Goal: Transaction & Acquisition: Purchase product/service

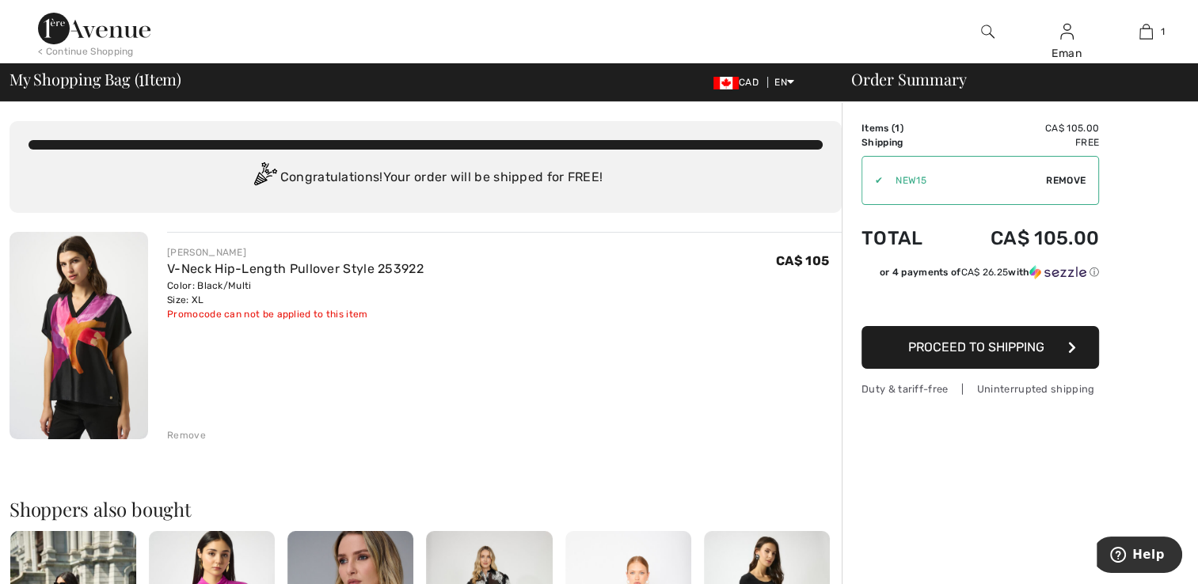
click at [1062, 183] on span "Remove" at bounding box center [1066, 180] width 40 height 14
click at [960, 185] on input "TEXT" at bounding box center [958, 181] width 192 height 48
click at [1072, 179] on span "Apply" at bounding box center [1071, 180] width 32 height 14
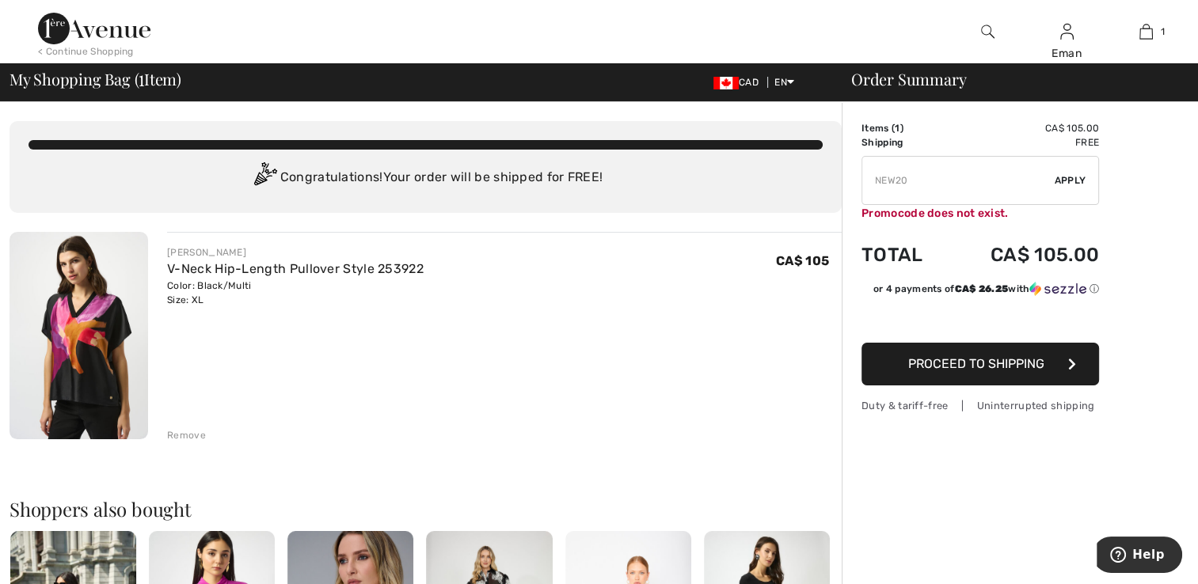
click at [981, 187] on input "TEXT" at bounding box center [958, 181] width 192 height 48
type input "NEW15"
click at [1059, 156] on div "✔ Apply Remove" at bounding box center [980, 180] width 238 height 49
click at [1060, 179] on span "Apply" at bounding box center [1071, 180] width 32 height 14
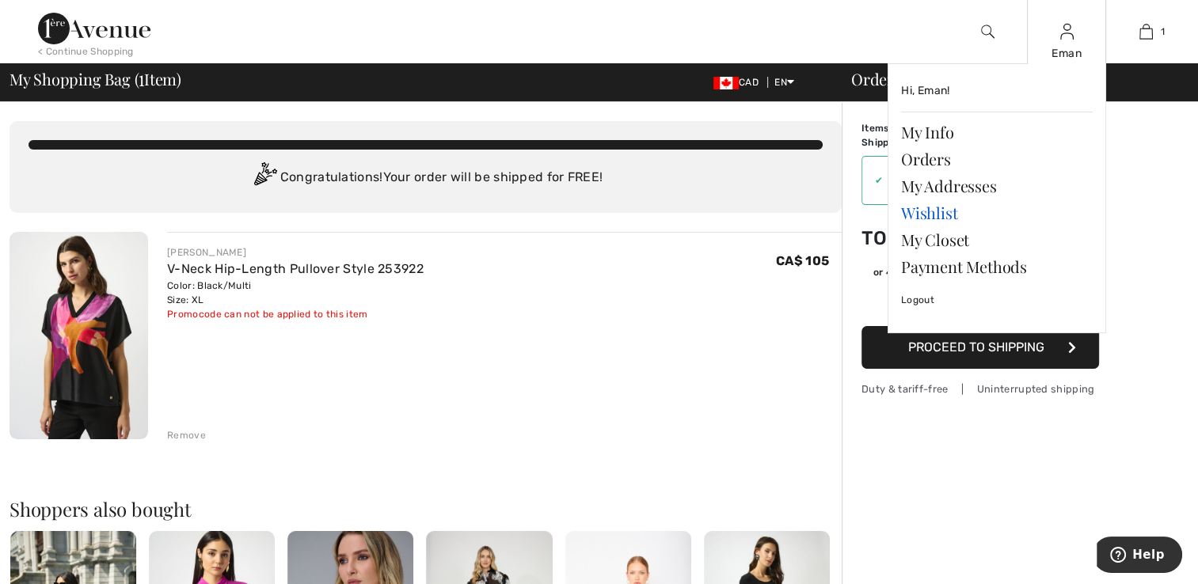
click at [928, 220] on link "Wishlist" at bounding box center [997, 213] width 192 height 27
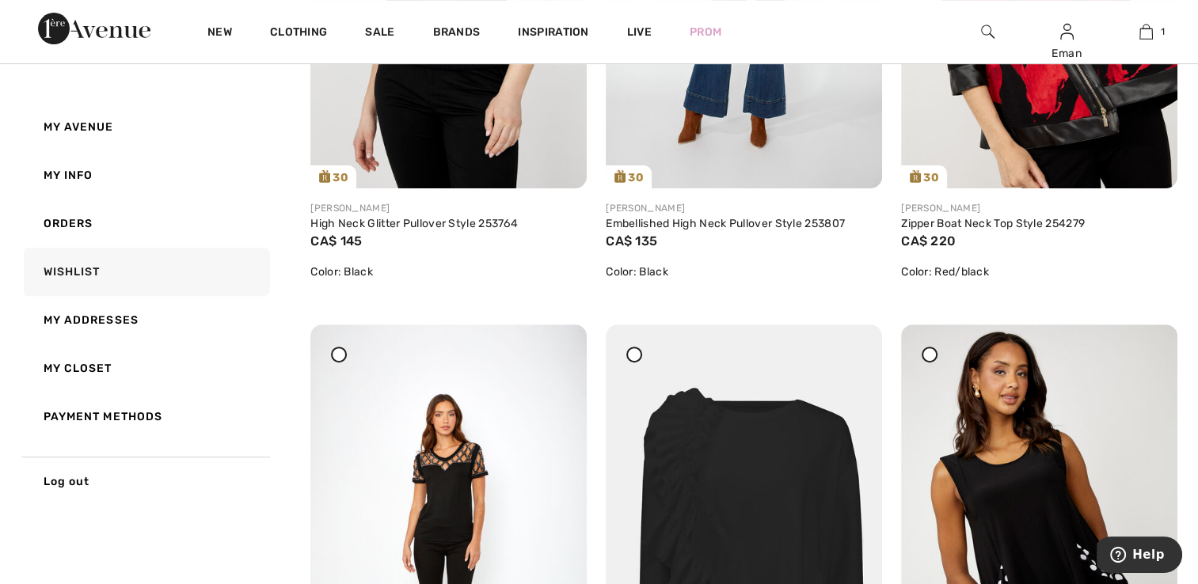
scroll to position [713, 0]
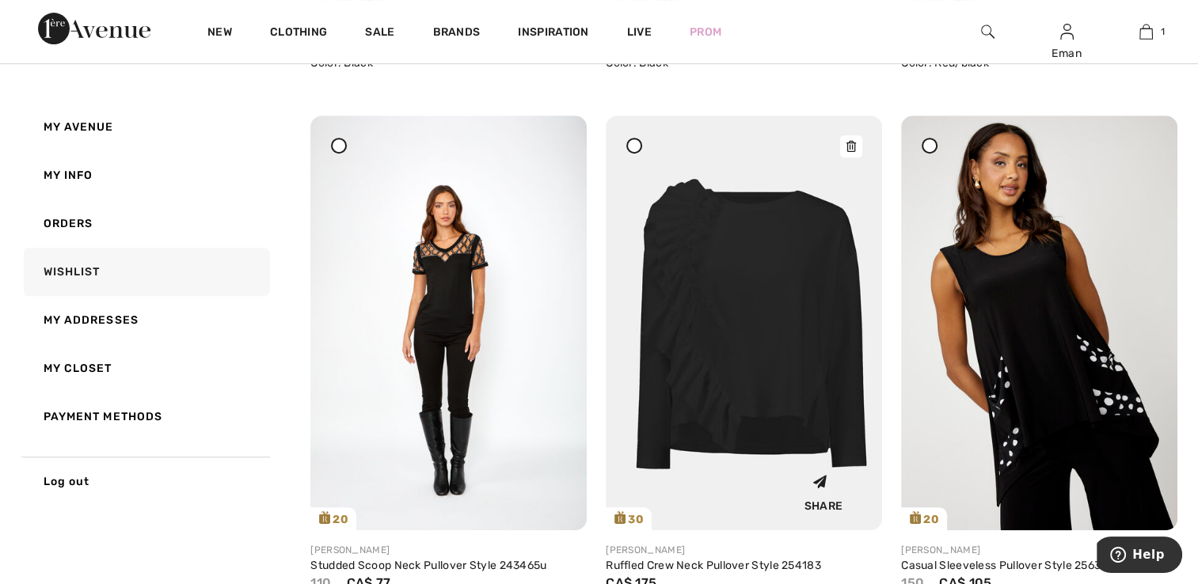
click at [757, 443] on img at bounding box center [744, 323] width 276 height 414
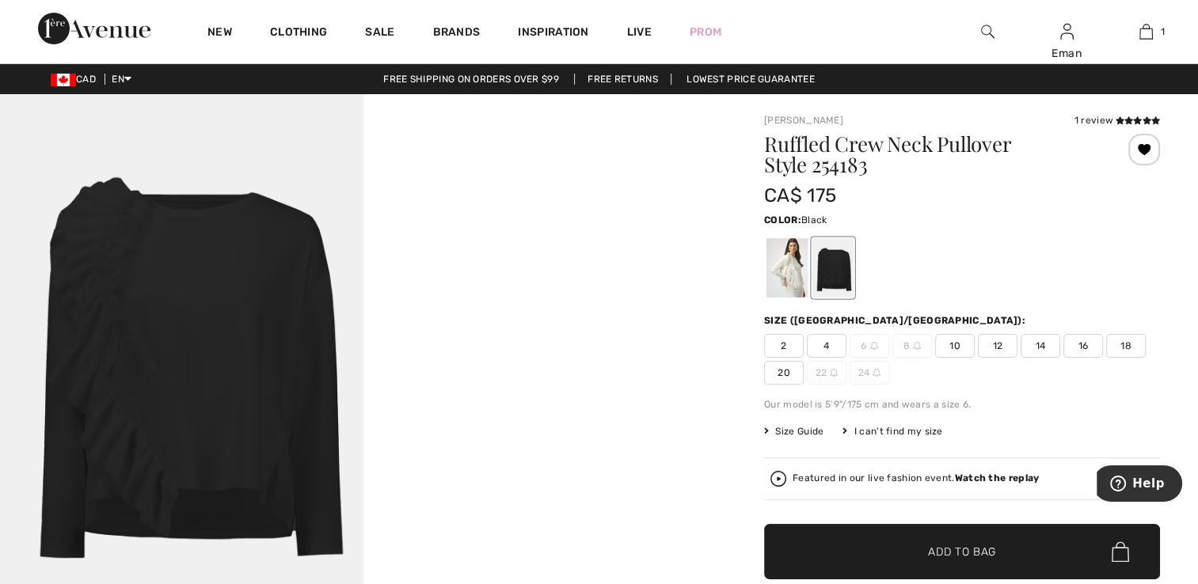
click at [1036, 353] on span "14" at bounding box center [1041, 346] width 40 height 24
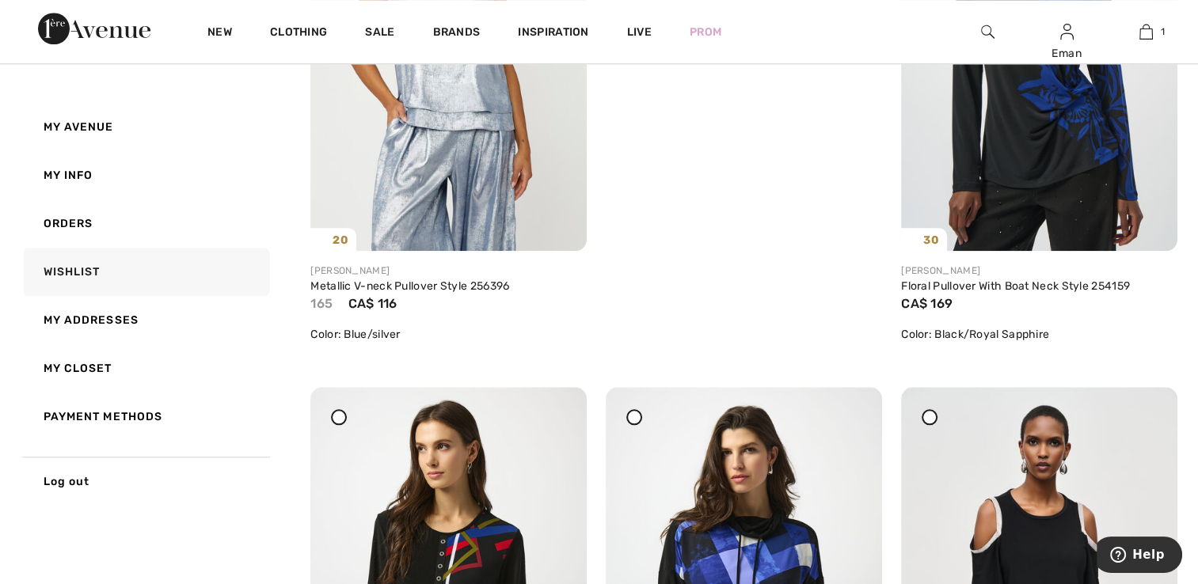
scroll to position [1663, 0]
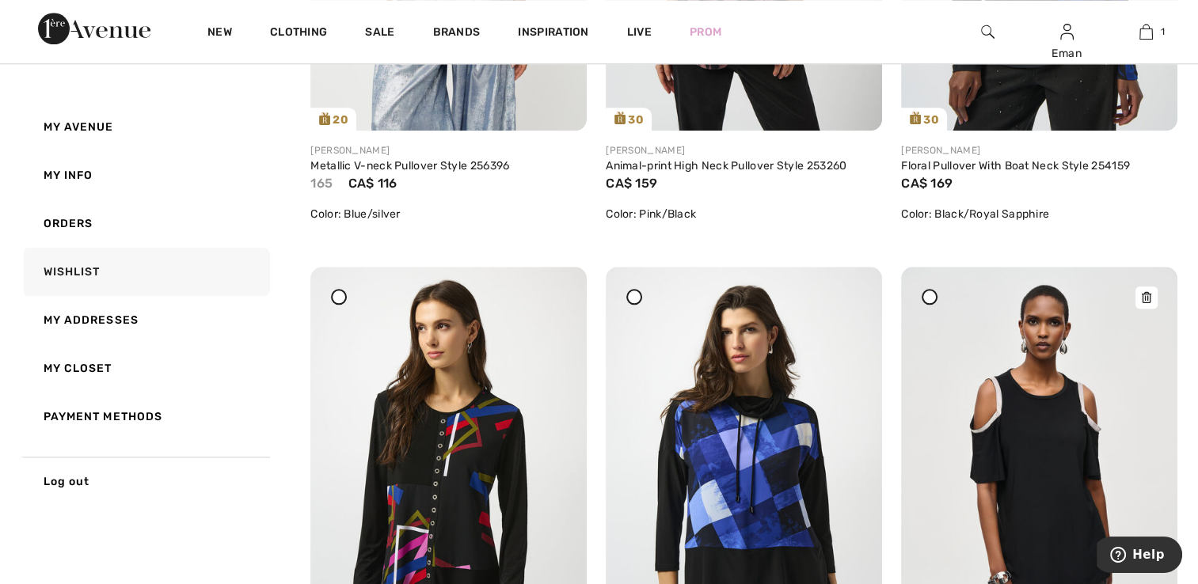
click at [1056, 344] on img at bounding box center [1039, 474] width 276 height 414
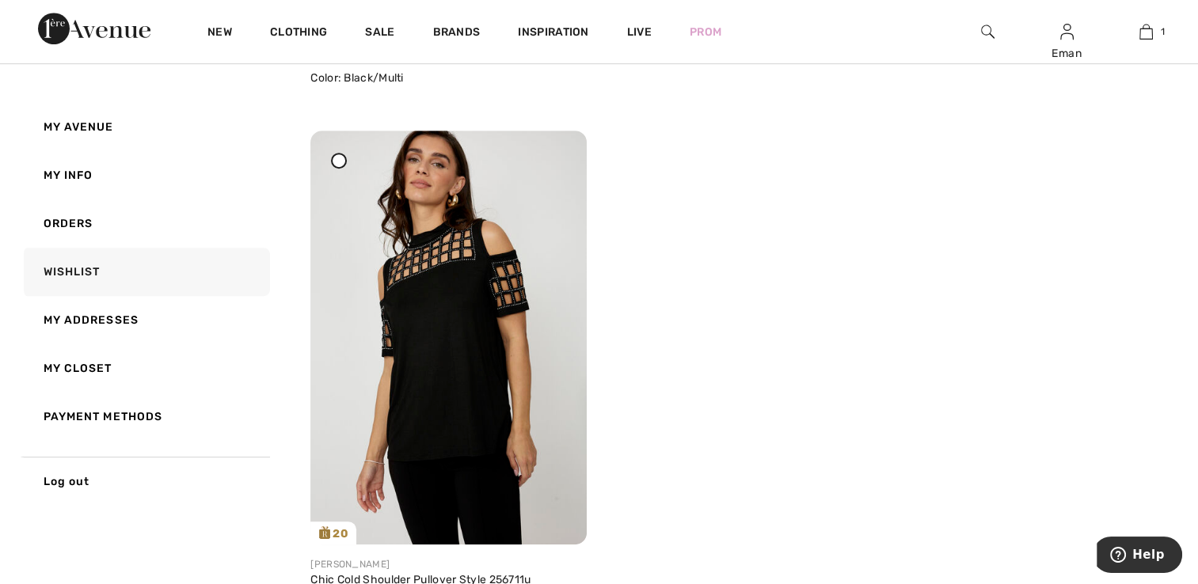
scroll to position [6096, 0]
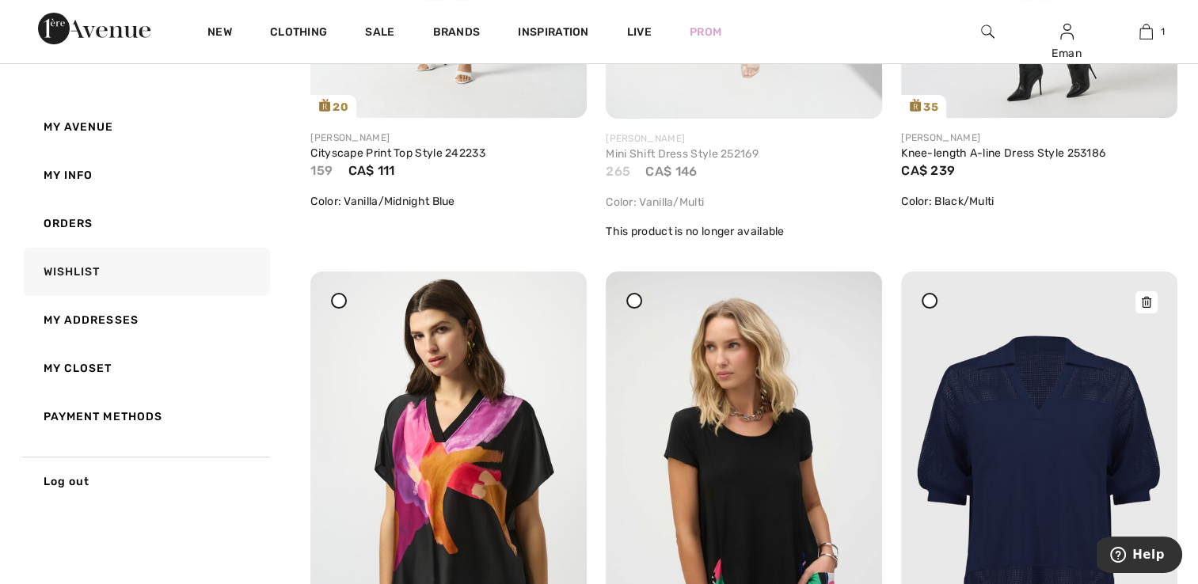
click at [1040, 382] on img at bounding box center [1039, 479] width 276 height 414
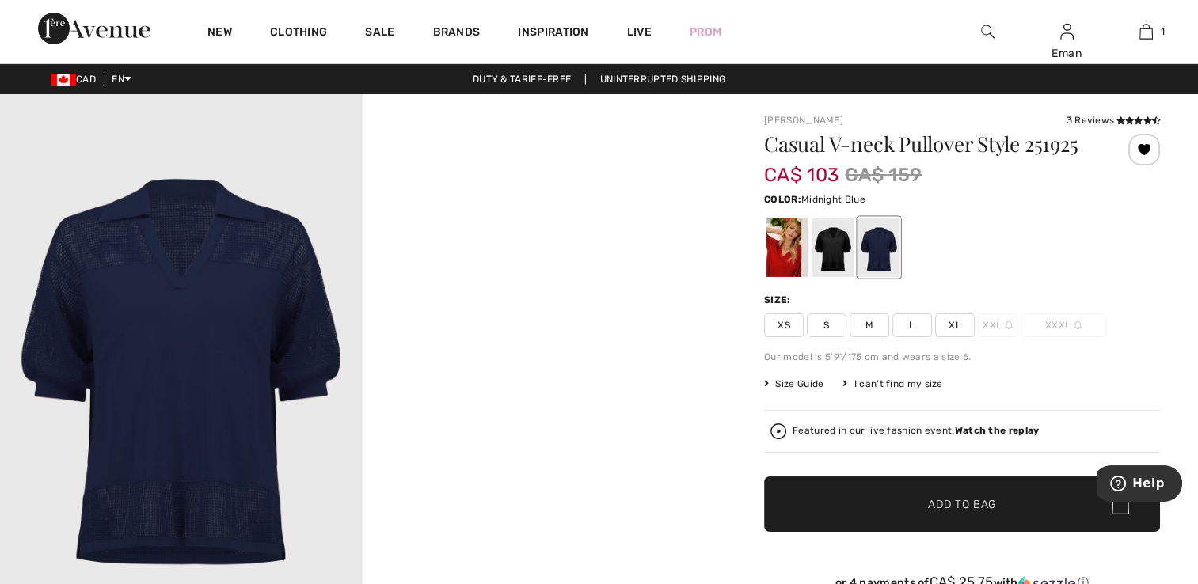
click at [918, 318] on span "L" at bounding box center [912, 326] width 40 height 24
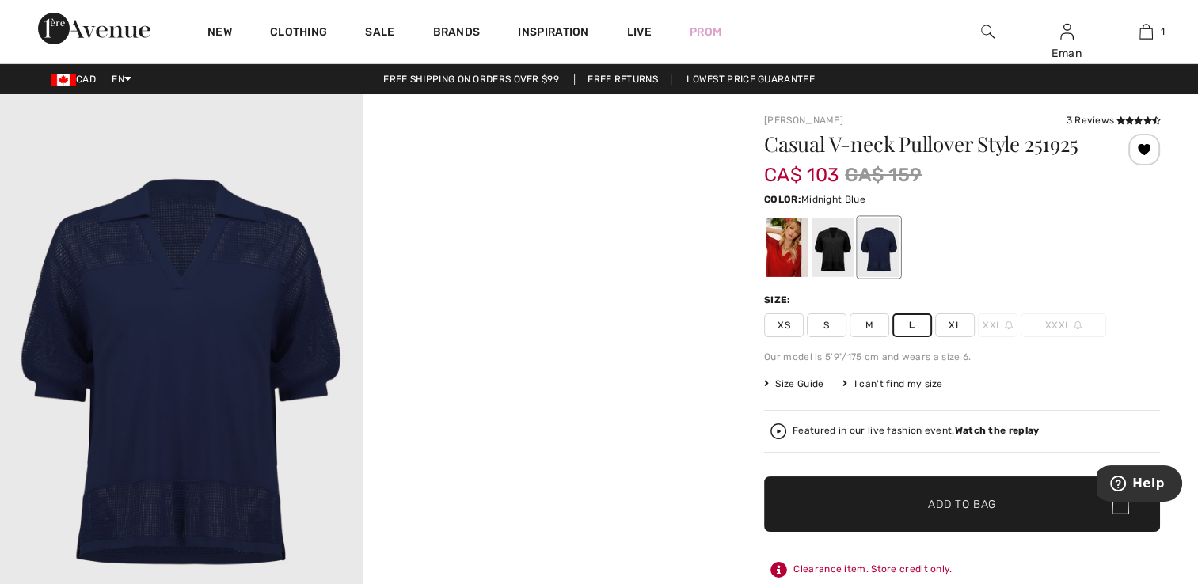
click at [964, 515] on span "✔ Added to Bag Add to Bag" at bounding box center [962, 504] width 396 height 55
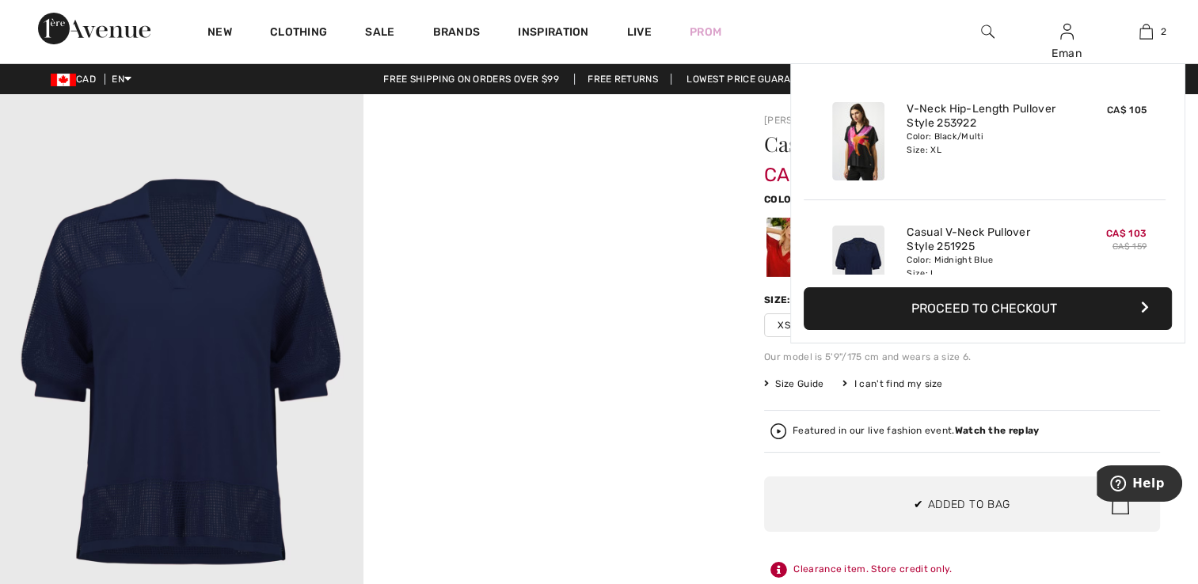
scroll to position [48, 0]
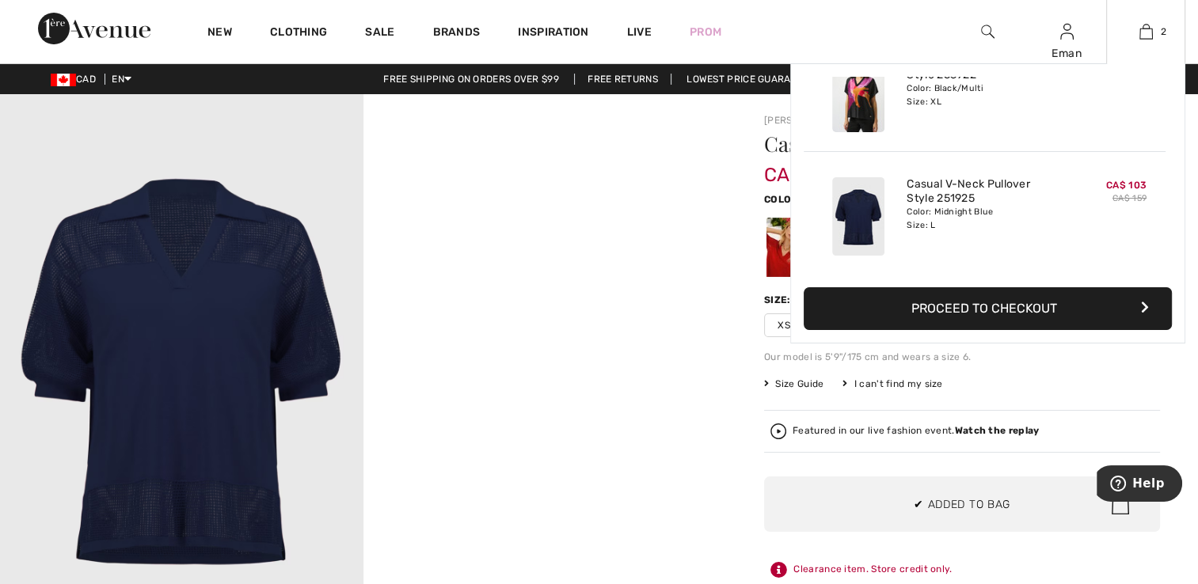
click at [1040, 306] on button "Proceed to Checkout" at bounding box center [988, 308] width 368 height 43
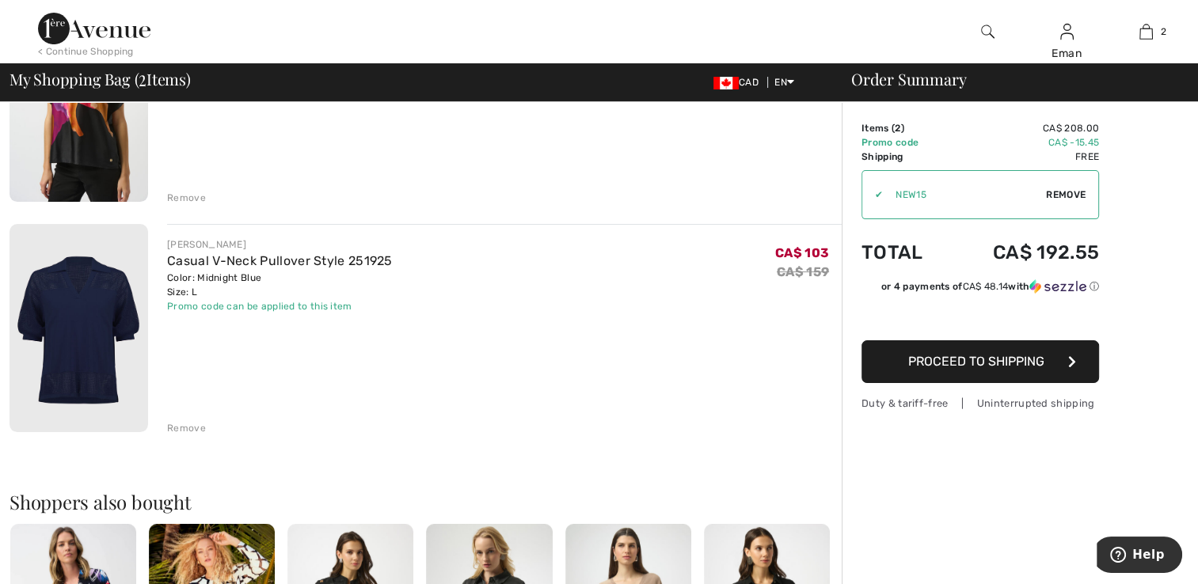
scroll to position [475, 0]
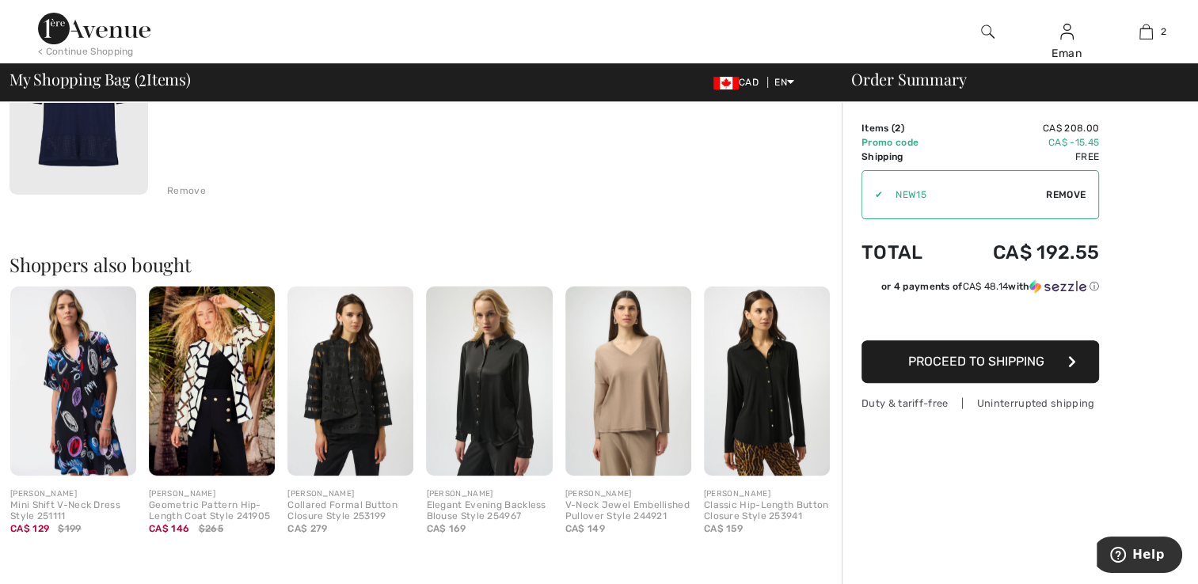
drag, startPoint x: 386, startPoint y: 287, endPoint x: 375, endPoint y: 192, distance: 95.6
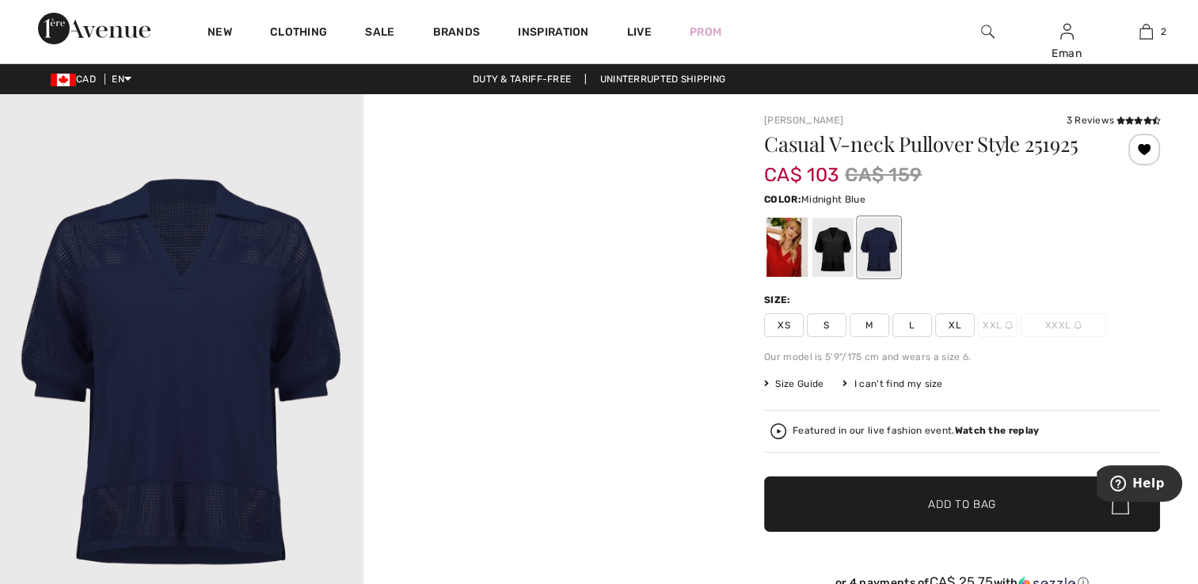
drag, startPoint x: 0, startPoint y: 0, endPoint x: 397, endPoint y: 204, distance: 446.9
drag, startPoint x: 397, startPoint y: 204, endPoint x: 871, endPoint y: 158, distance: 475.7
drag, startPoint x: 871, startPoint y: 158, endPoint x: 857, endPoint y: 96, distance: 63.4
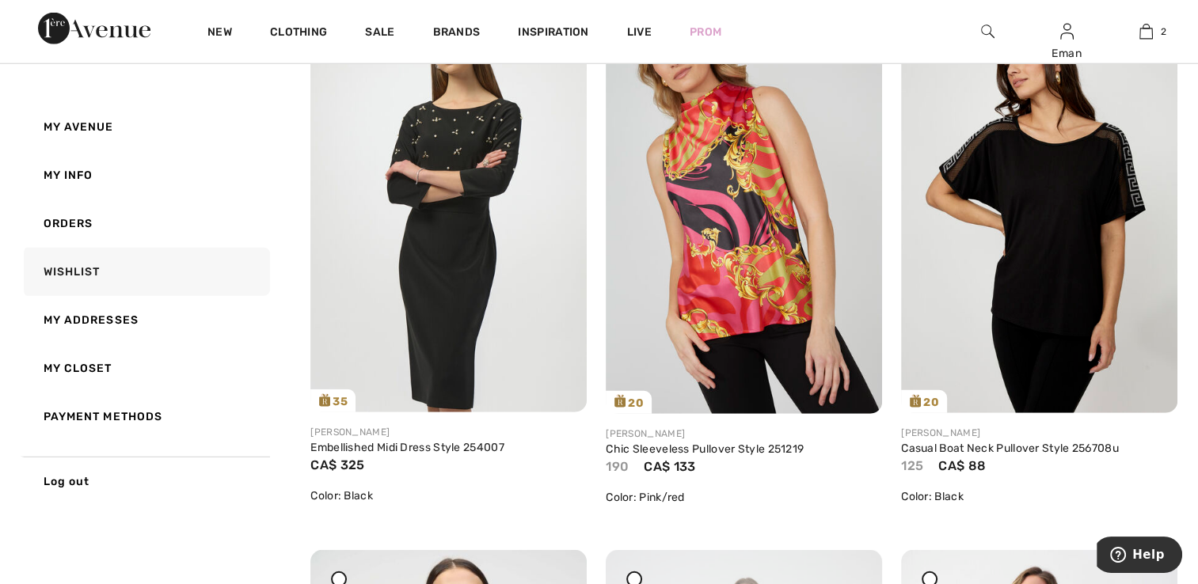
scroll to position [3959, 0]
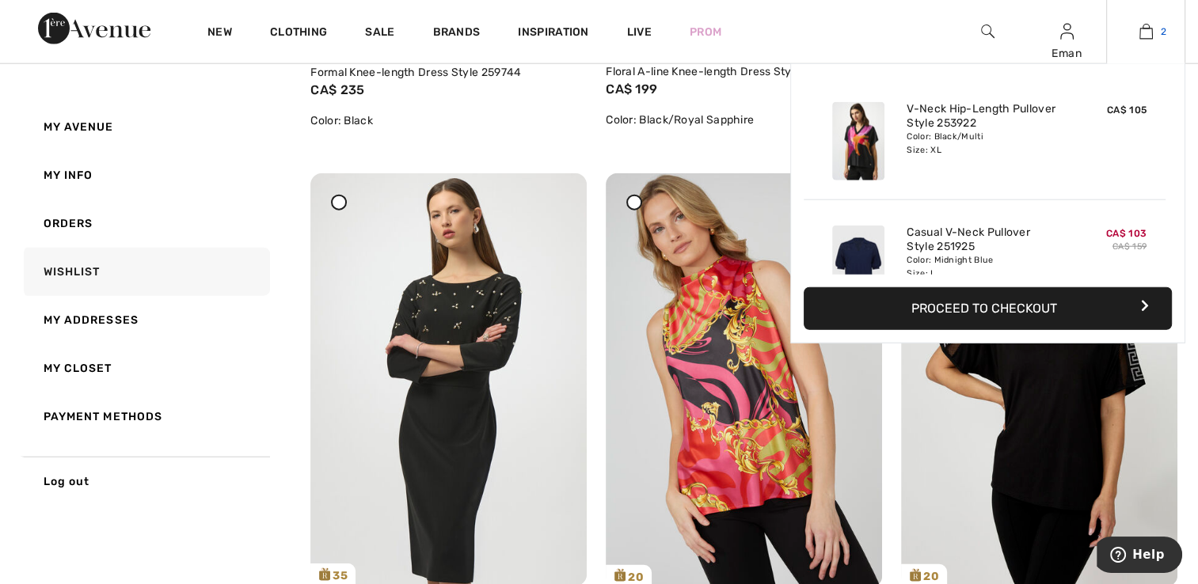
click at [1162, 37] on span "2" at bounding box center [1164, 32] width 6 height 14
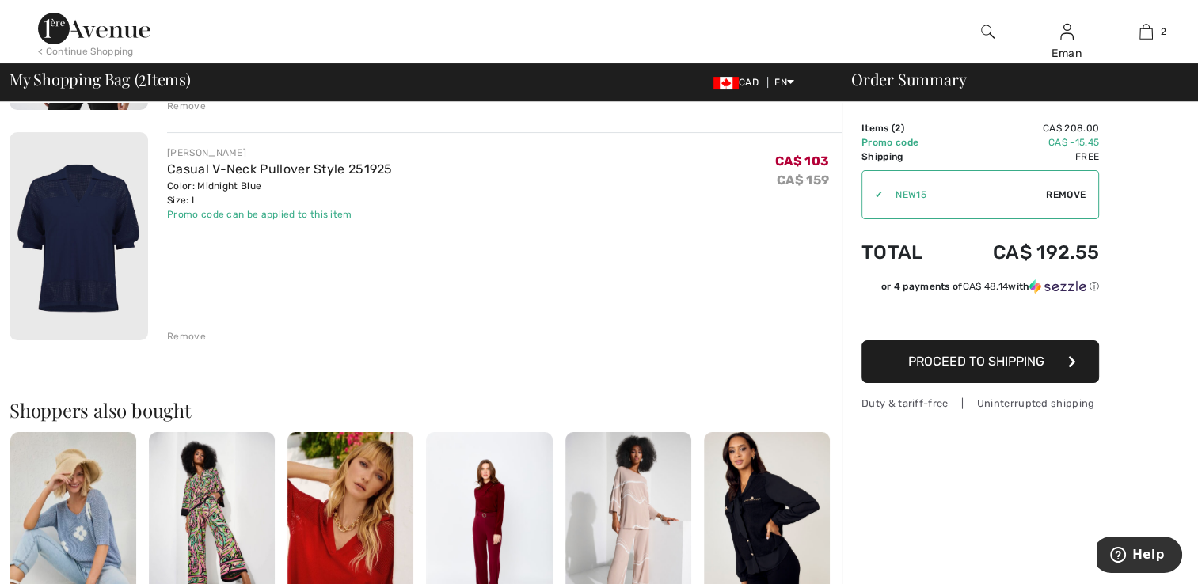
scroll to position [238, 0]
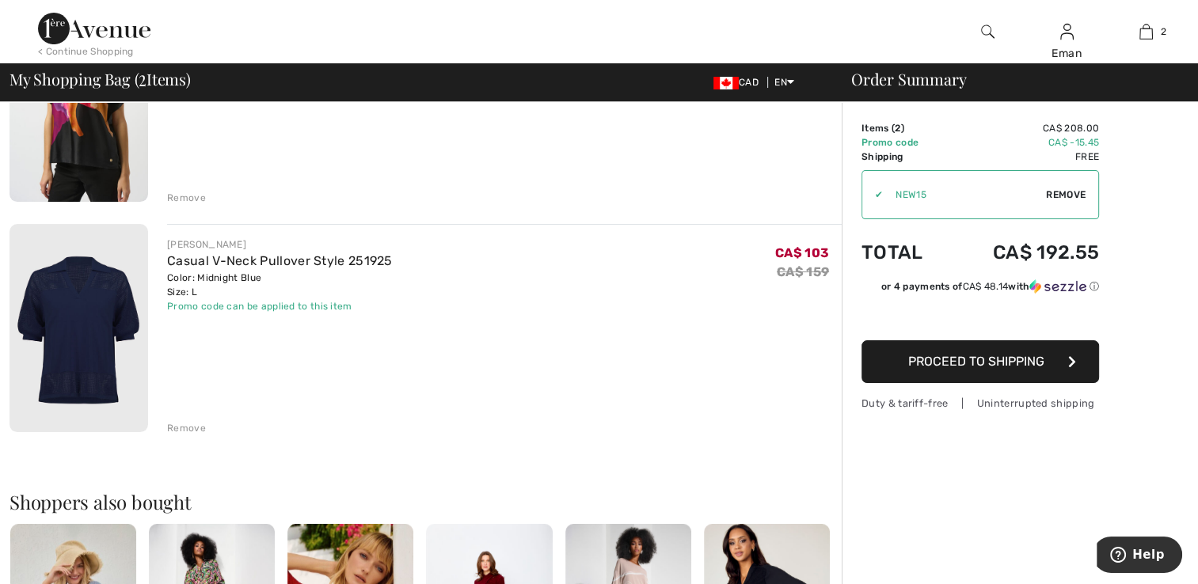
click at [185, 429] on div "Remove" at bounding box center [186, 428] width 39 height 14
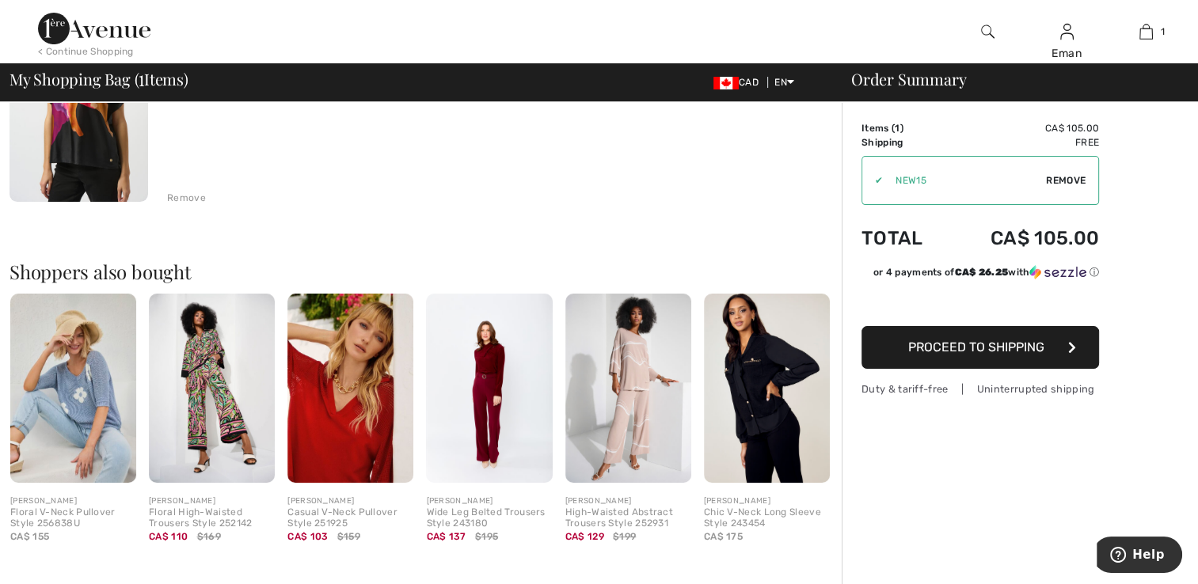
click at [1058, 179] on span "Remove" at bounding box center [1066, 180] width 40 height 14
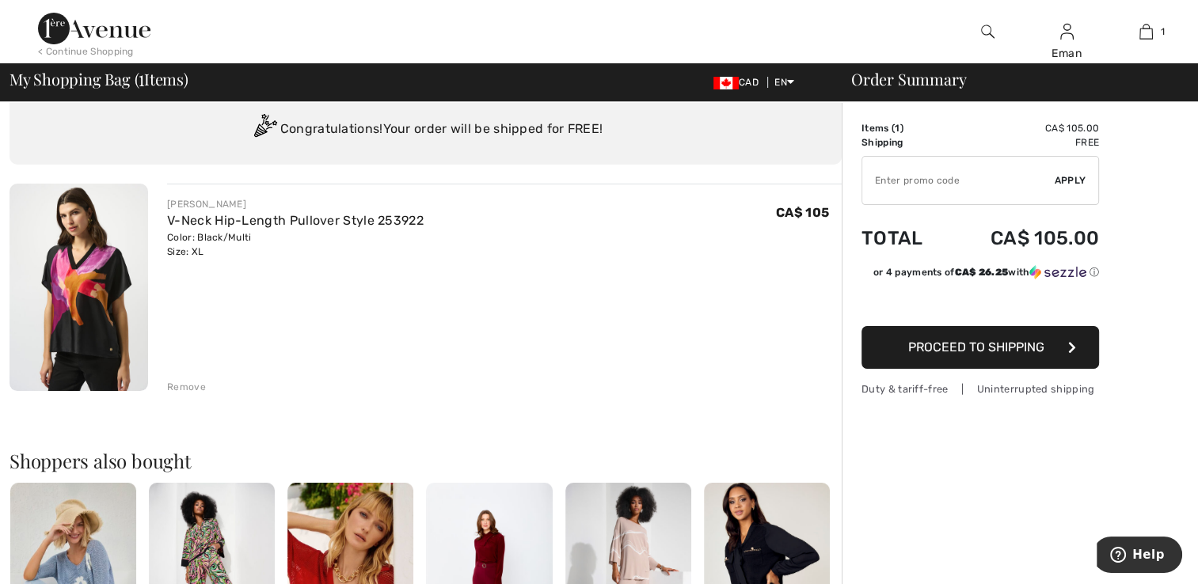
scroll to position [0, 0]
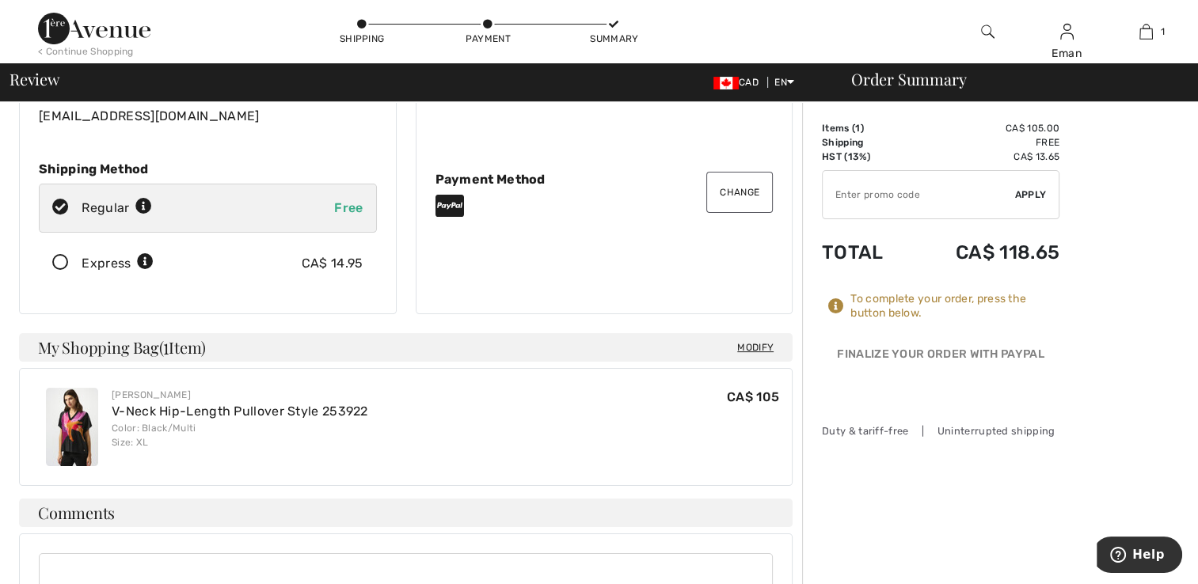
scroll to position [79, 0]
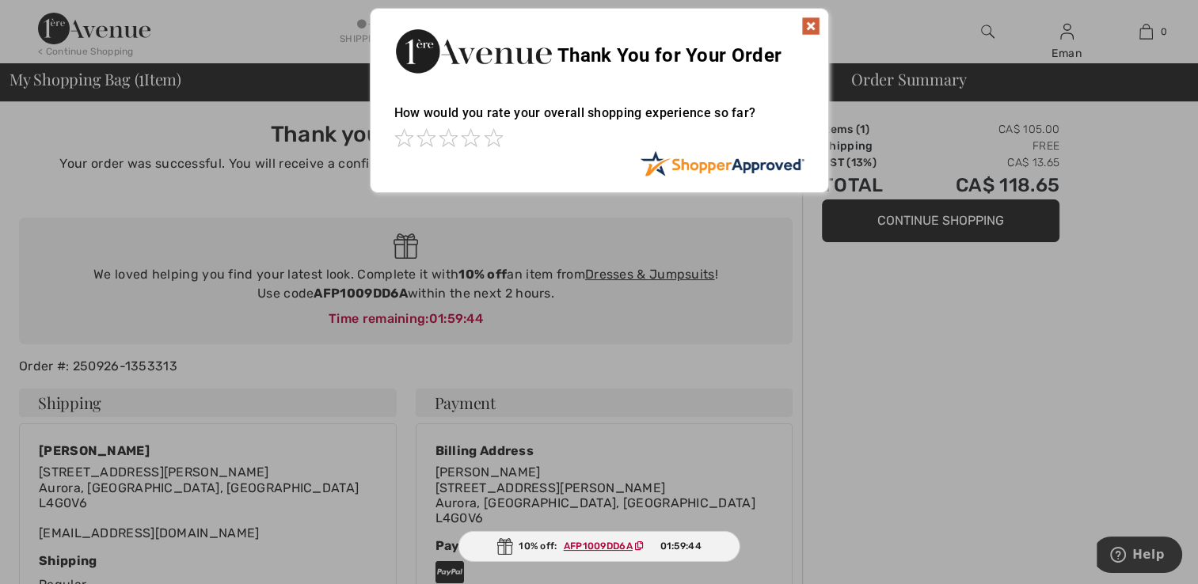
click at [808, 29] on img at bounding box center [810, 26] width 19 height 19
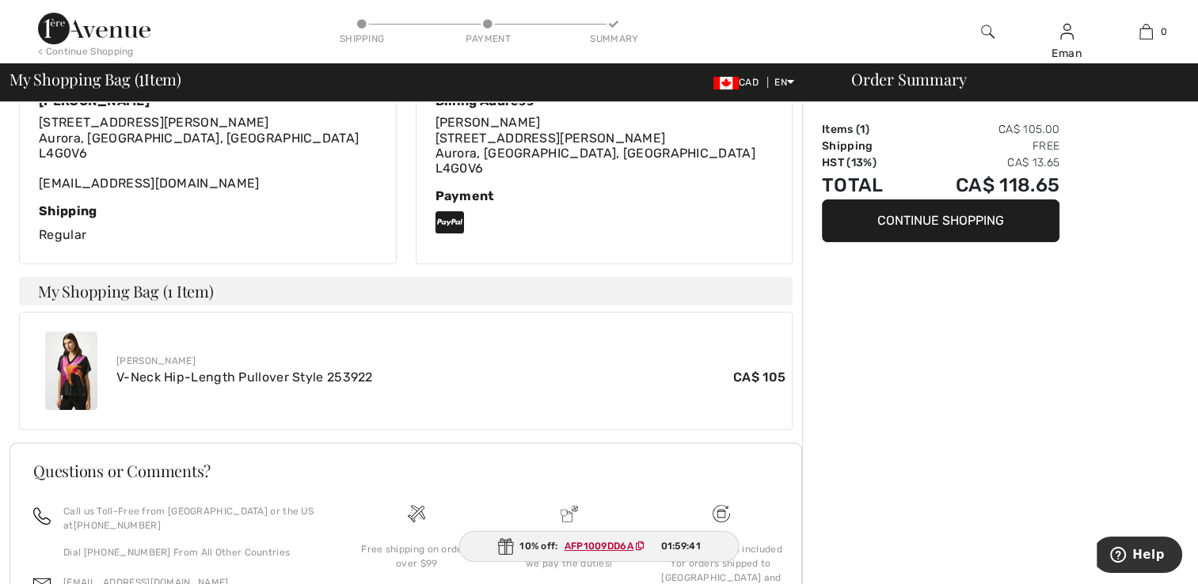
scroll to position [469, 0]
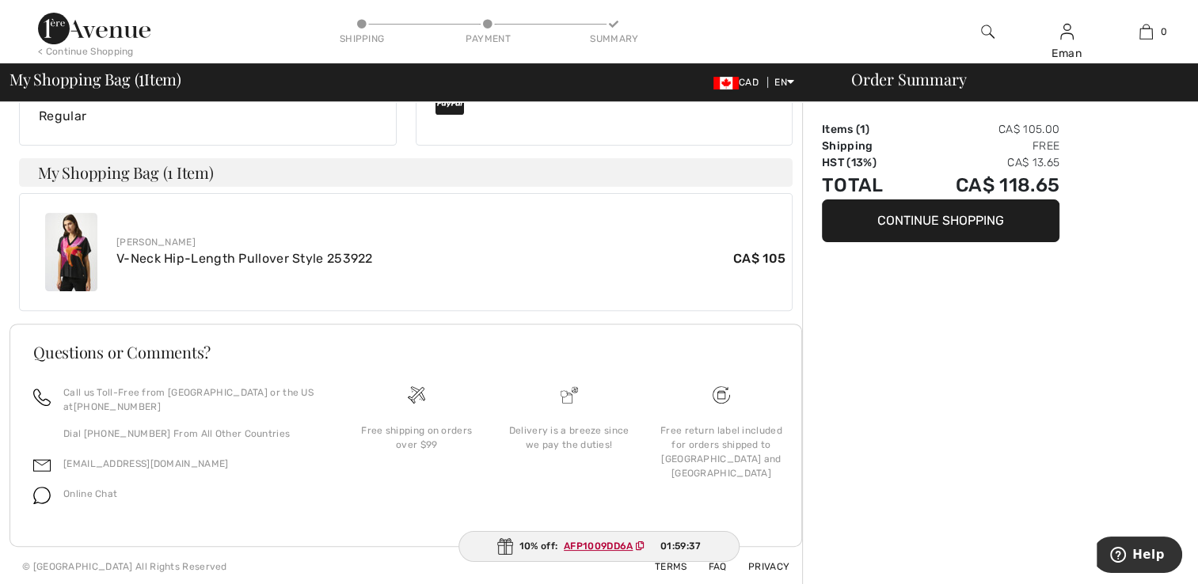
click at [606, 548] on ins "AFP1009DD6A" at bounding box center [598, 546] width 69 height 11
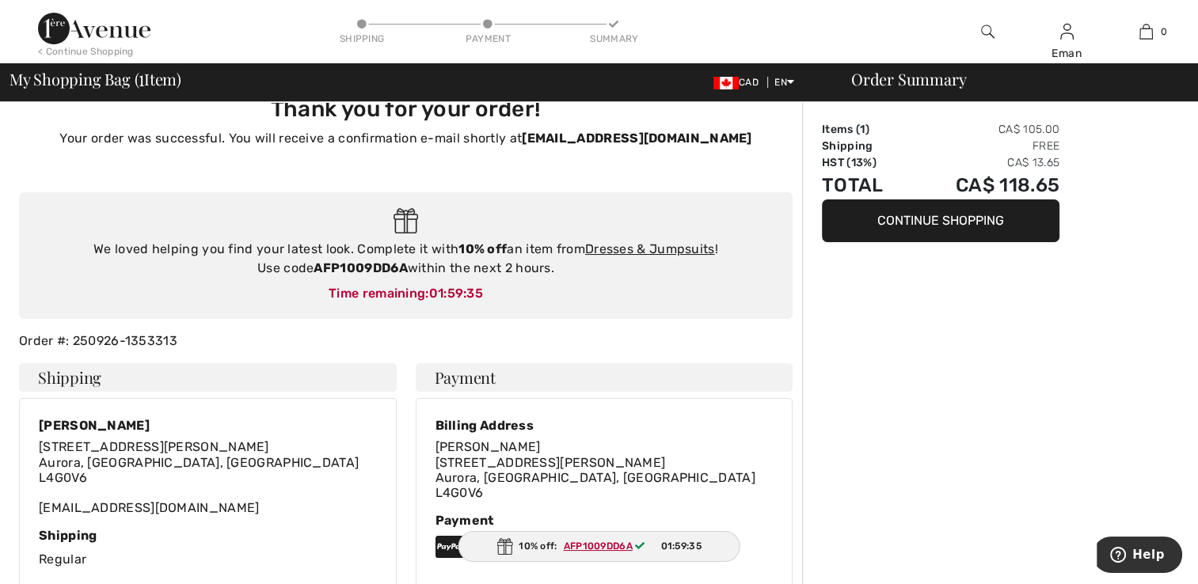
scroll to position [0, 0]
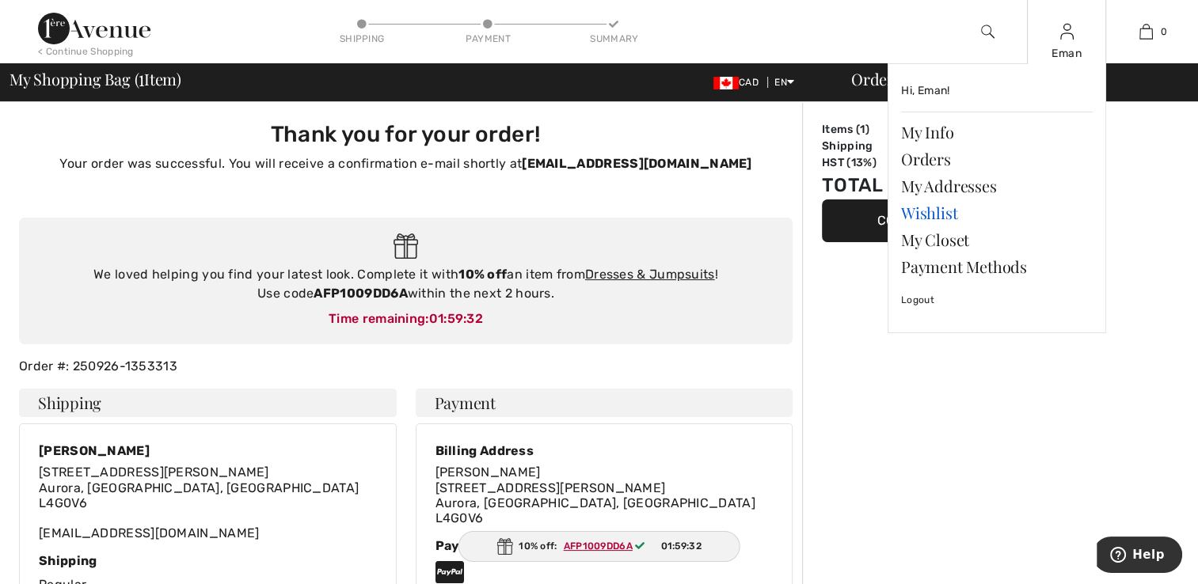
click at [929, 206] on link "Wishlist" at bounding box center [997, 213] width 192 height 27
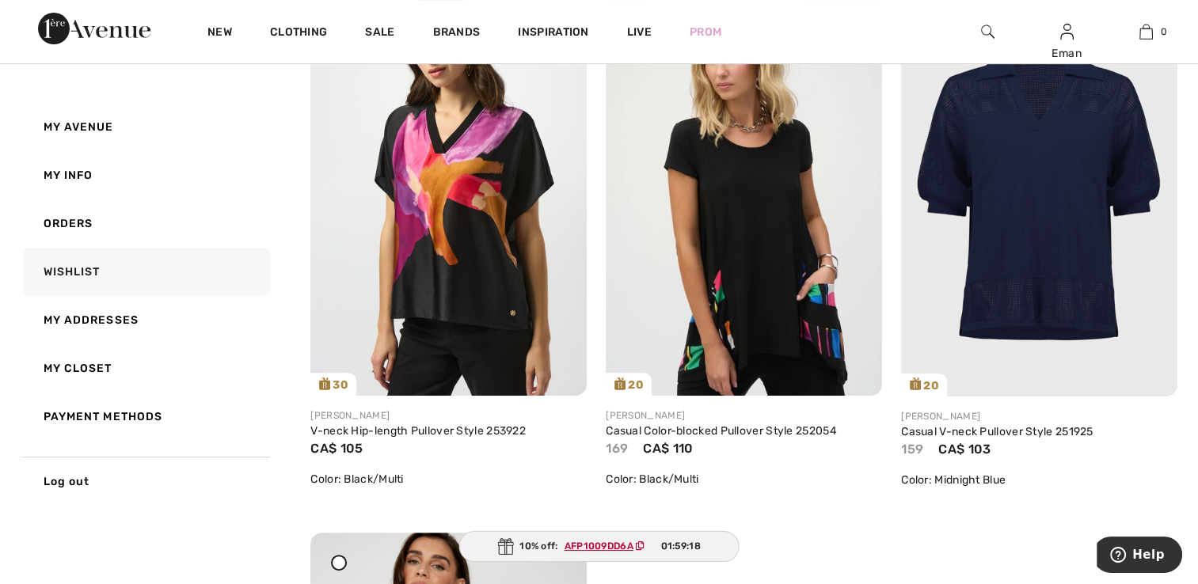
scroll to position [6413, 0]
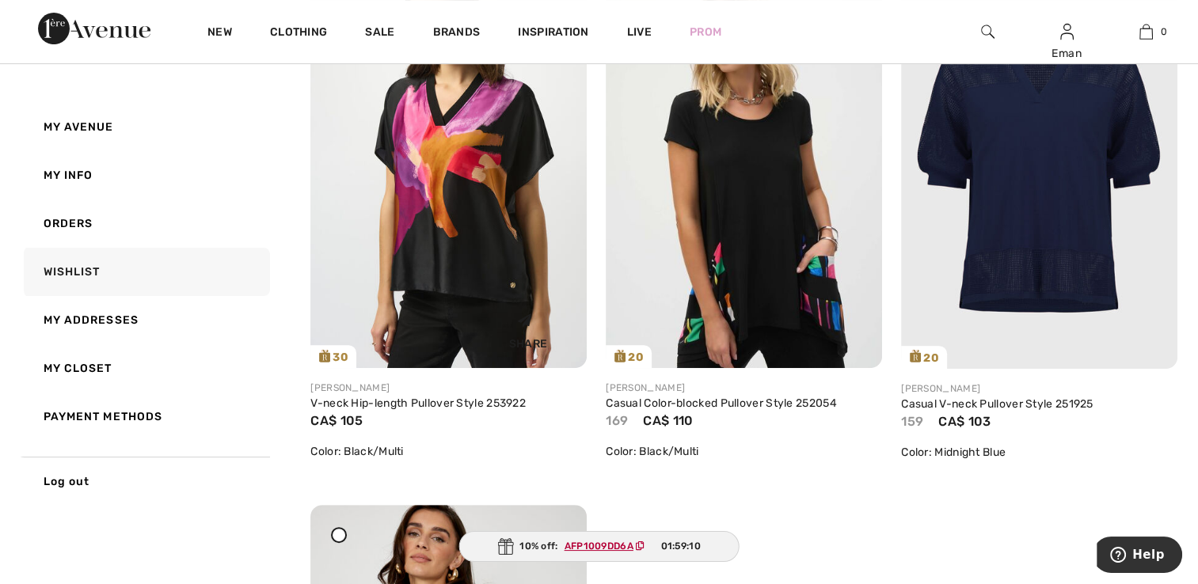
click at [476, 318] on div "Share" at bounding box center [448, 328] width 253 height 56
click at [462, 260] on img at bounding box center [448, 162] width 276 height 414
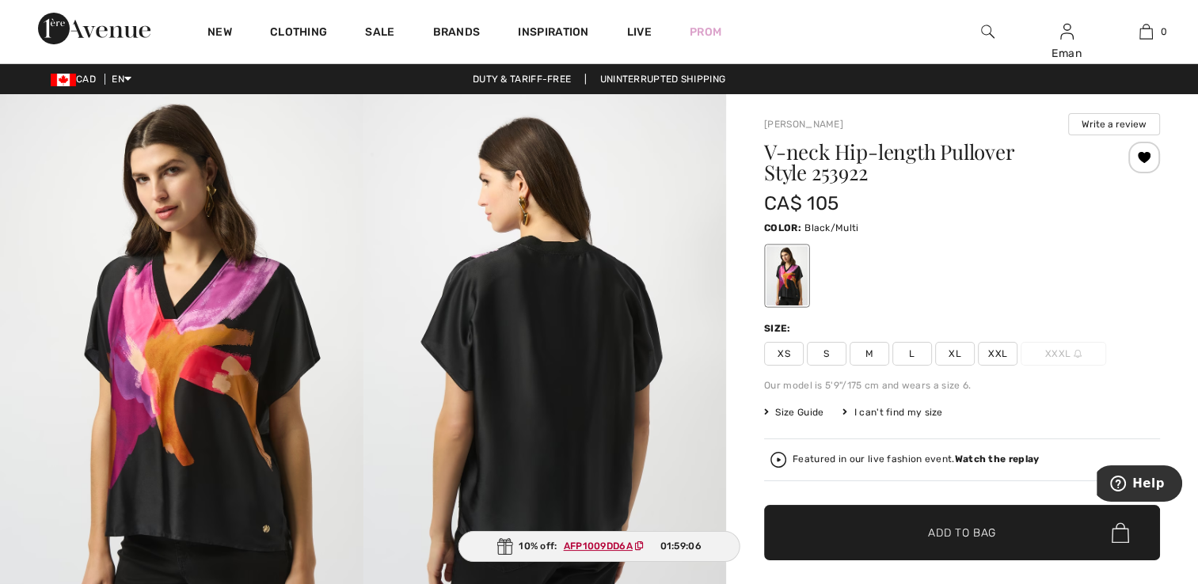
click at [948, 357] on span "XL" at bounding box center [955, 354] width 40 height 24
click at [951, 525] on span "Add to Bag" at bounding box center [962, 533] width 68 height 17
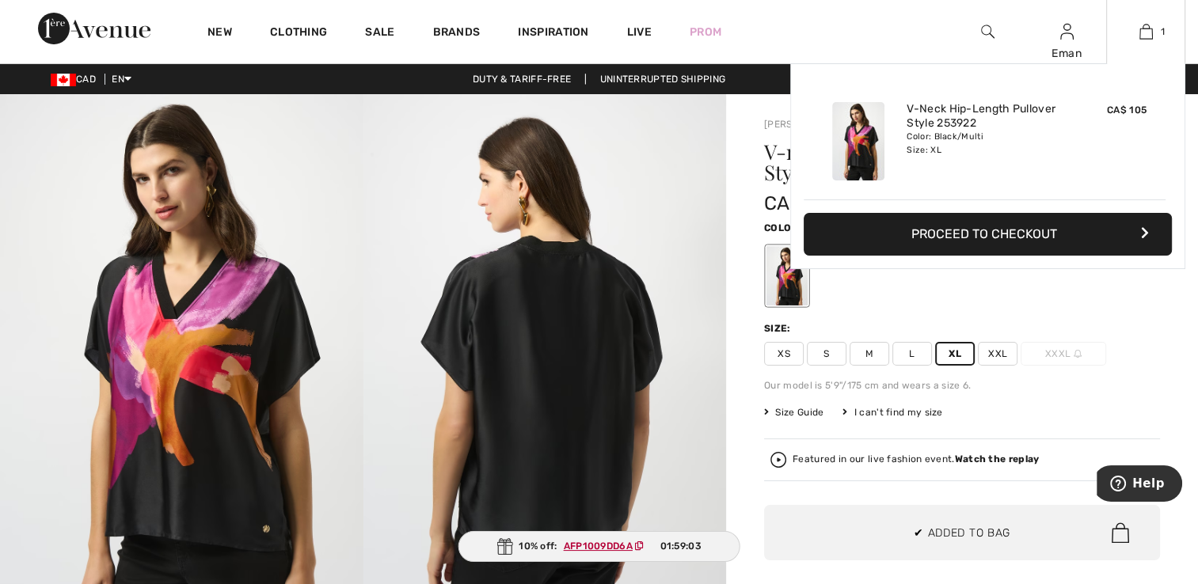
click at [1004, 233] on button "Proceed to Checkout" at bounding box center [988, 234] width 368 height 43
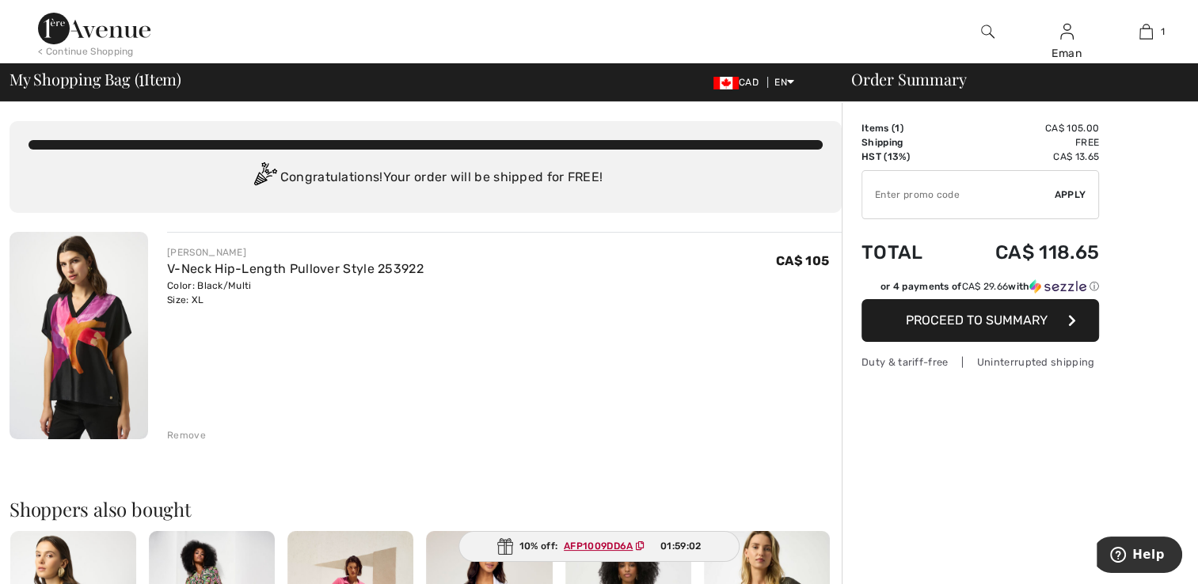
click at [956, 200] on input "TEXT" at bounding box center [958, 195] width 192 height 48
paste input "AFP1009DD6A"
type input "AFP1009DD6A"
click at [1080, 193] on span "Apply" at bounding box center [1071, 195] width 32 height 14
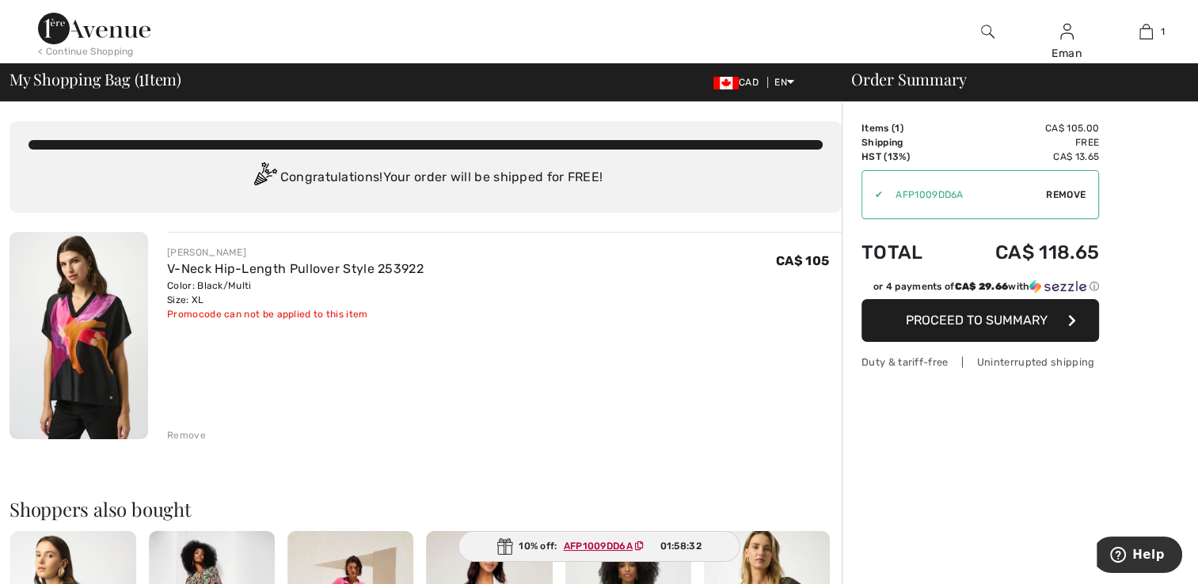
click at [119, 40] on img at bounding box center [94, 29] width 112 height 32
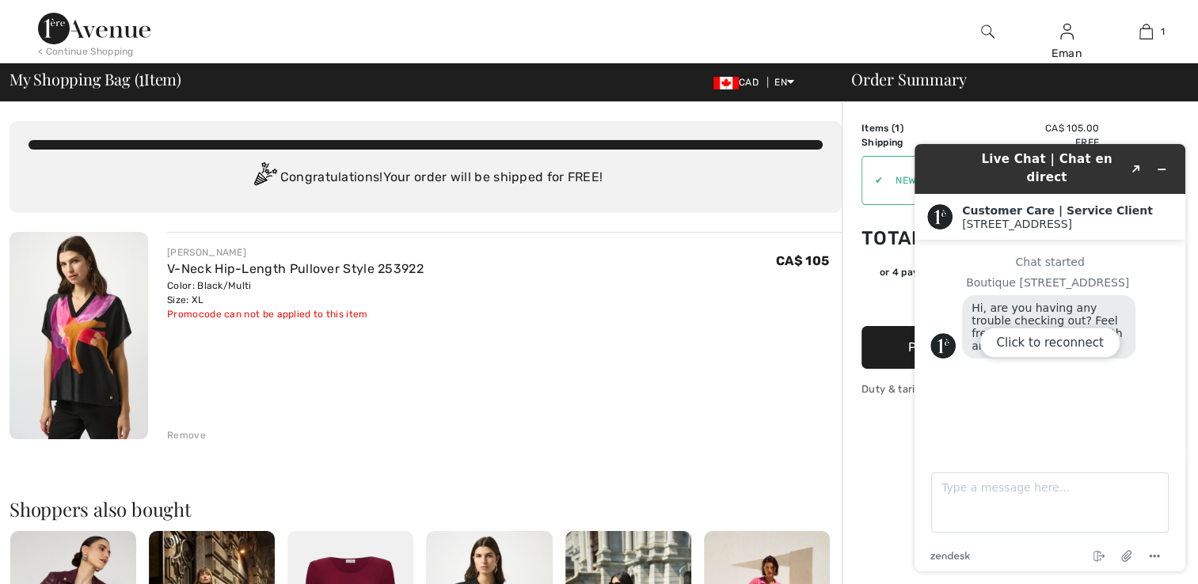
click at [1167, 160] on div "Click to reconnect" at bounding box center [1049, 358] width 271 height 428
click at [1161, 160] on div "Click to reconnect" at bounding box center [1049, 358] width 271 height 428
